Goal: Go to known website: Access a specific website the user already knows

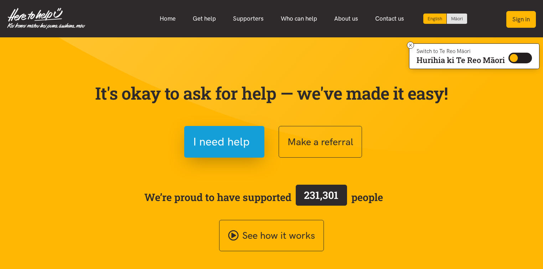
click at [521, 20] on button "Sign in" at bounding box center [521, 19] width 30 height 17
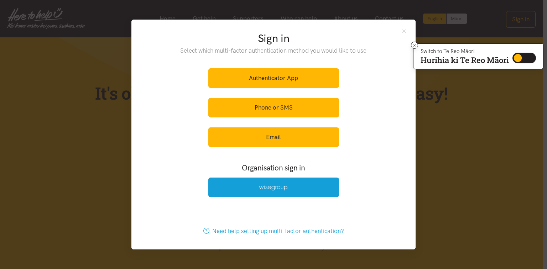
click at [460, 151] on div "Sign in Select which multi-factor authentication method you would like to use A…" at bounding box center [273, 134] width 547 height 269
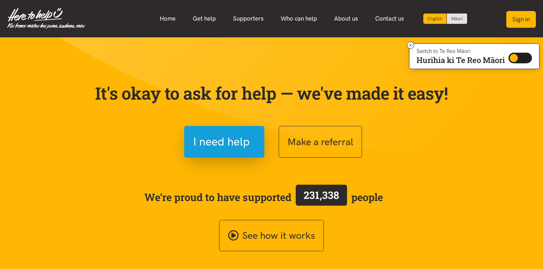
click at [520, 19] on button "Sign in" at bounding box center [521, 19] width 30 height 17
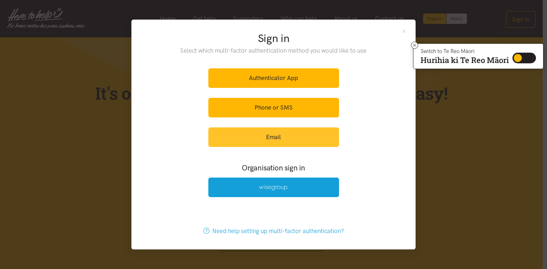
click at [292, 141] on link "Email" at bounding box center [274, 138] width 131 height 20
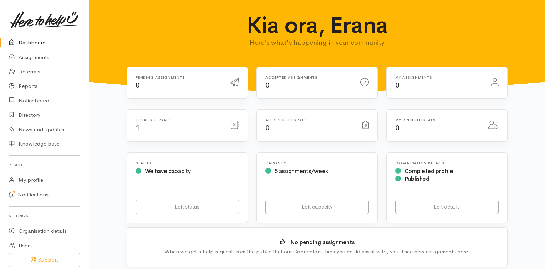
scroll to position [29, 0]
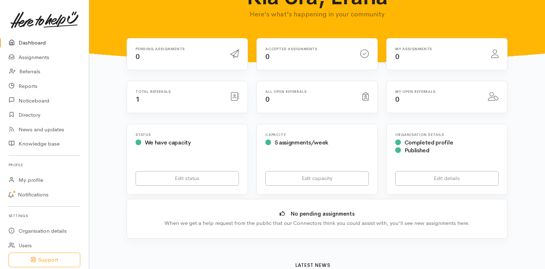
click at [237, 96] on icon at bounding box center [234, 96] width 9 height 9
